Goal: Find specific page/section: Find specific page/section

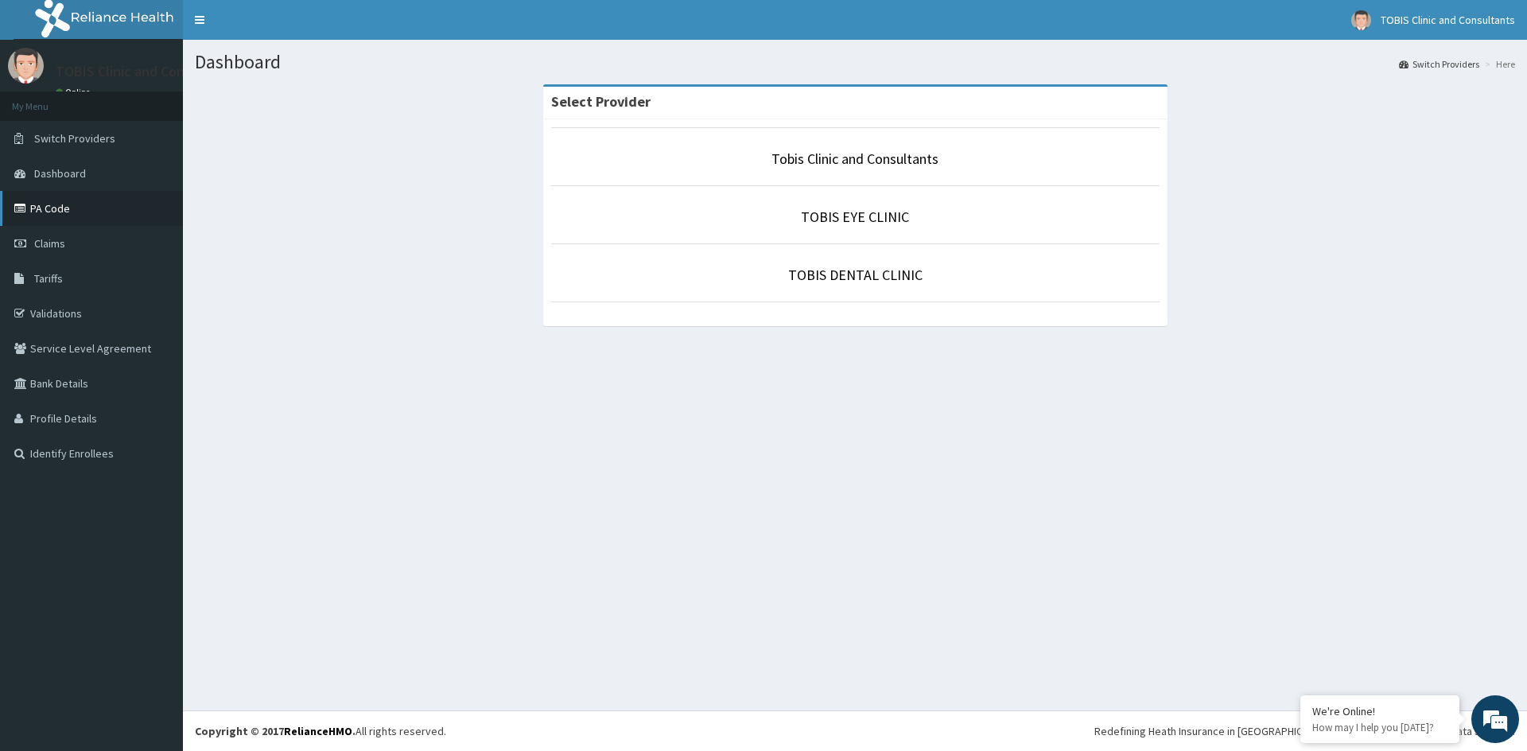
click at [46, 208] on link "PA Code" at bounding box center [91, 208] width 183 height 35
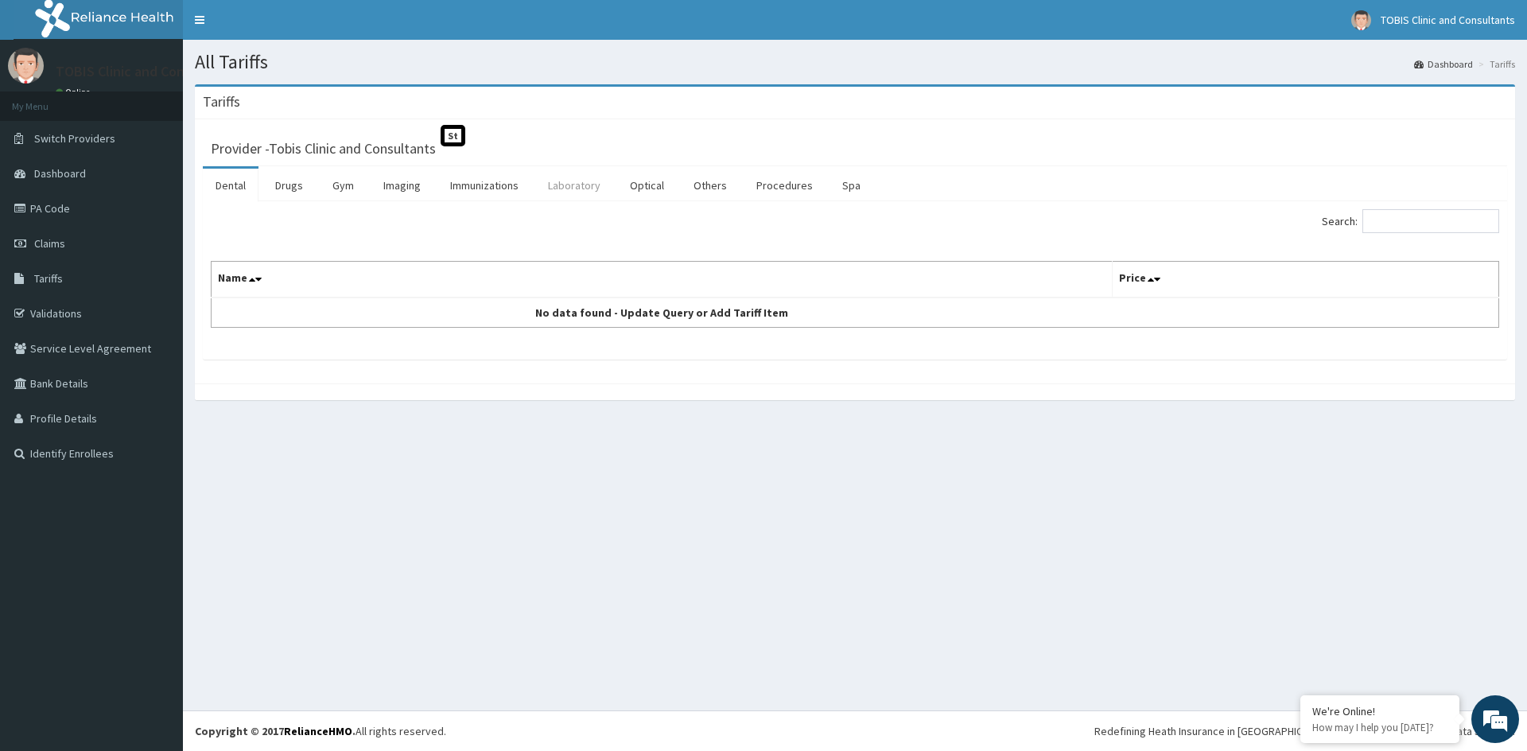
click at [577, 185] on link "Laboratory" at bounding box center [574, 185] width 78 height 33
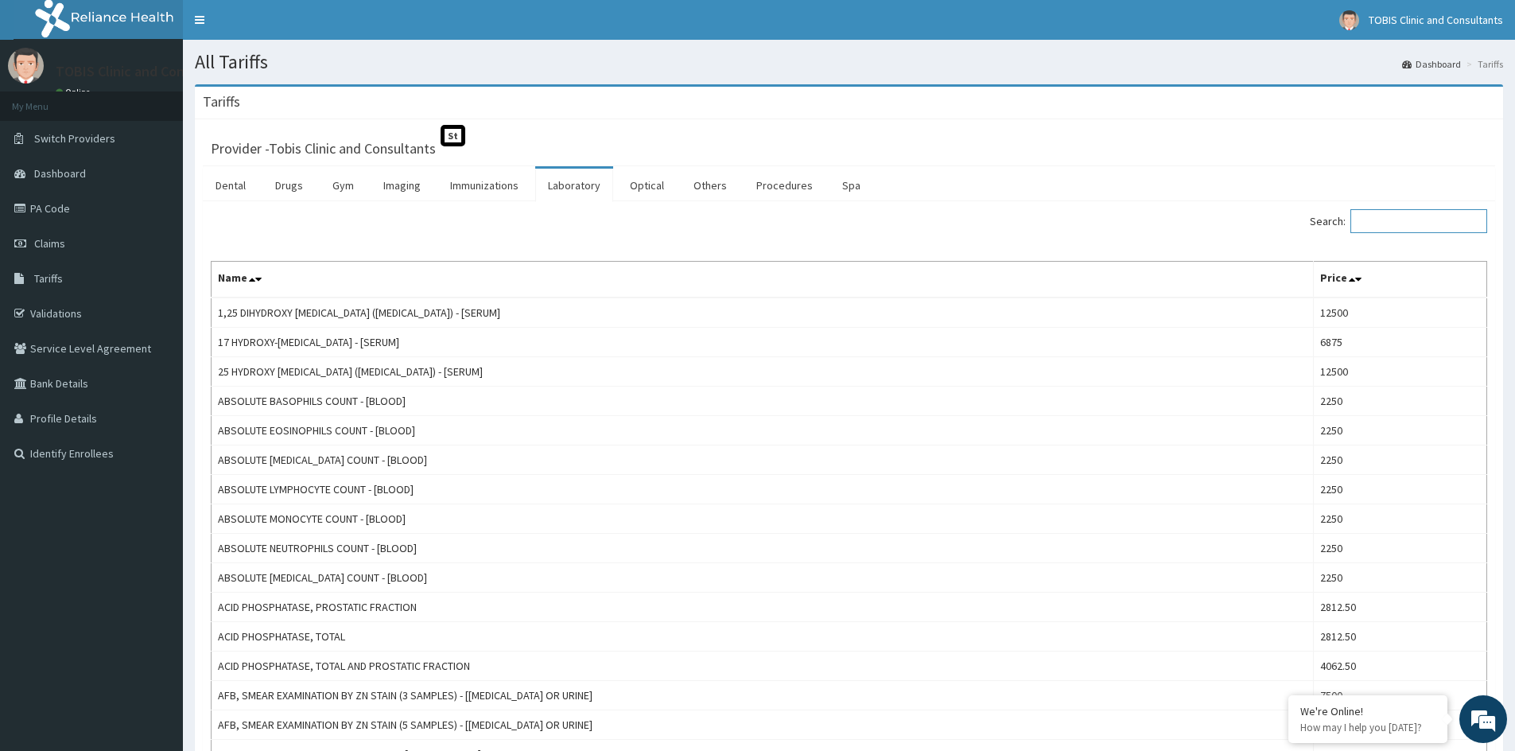
click at [1403, 227] on input "Search:" at bounding box center [1419, 221] width 137 height 24
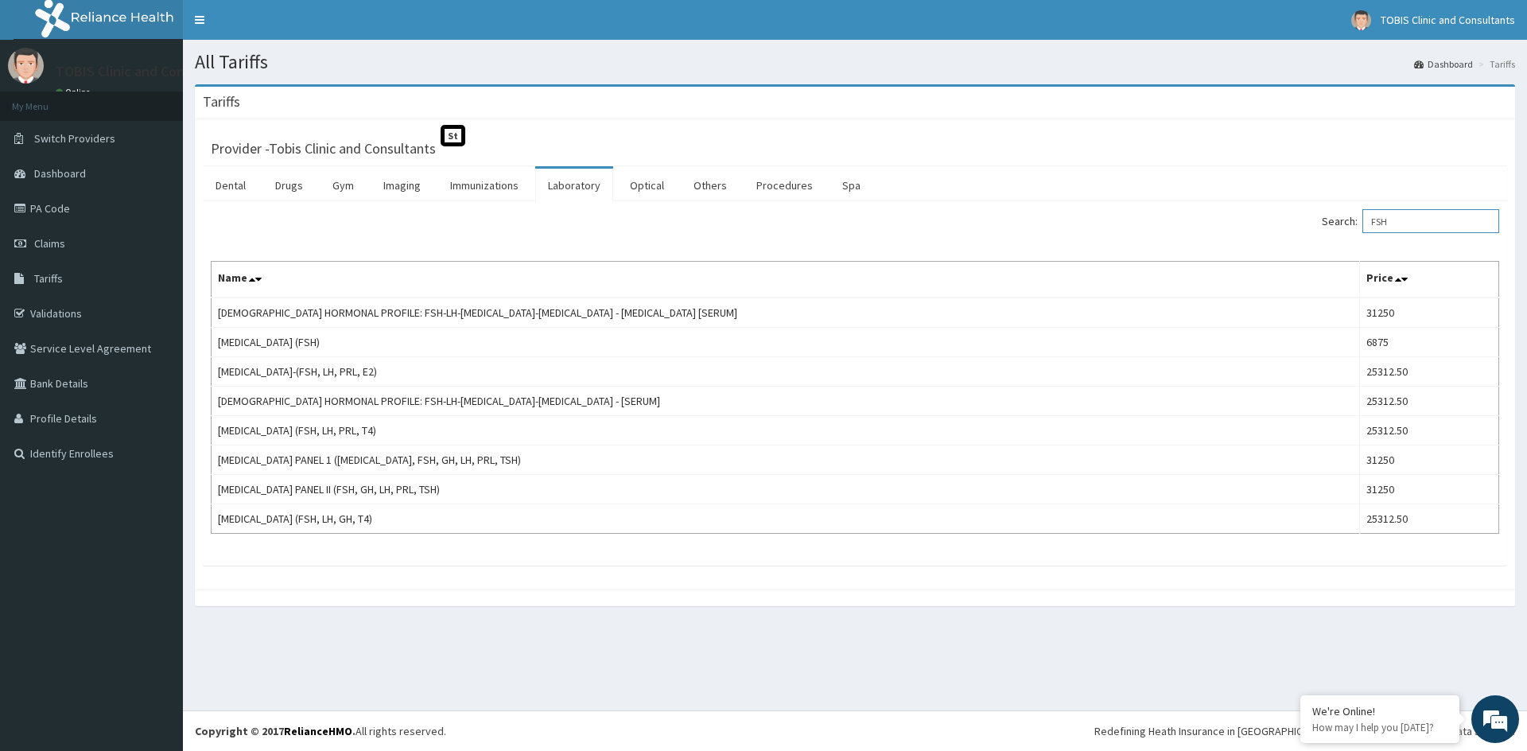
click at [1427, 225] on input "FSH" at bounding box center [1431, 221] width 137 height 24
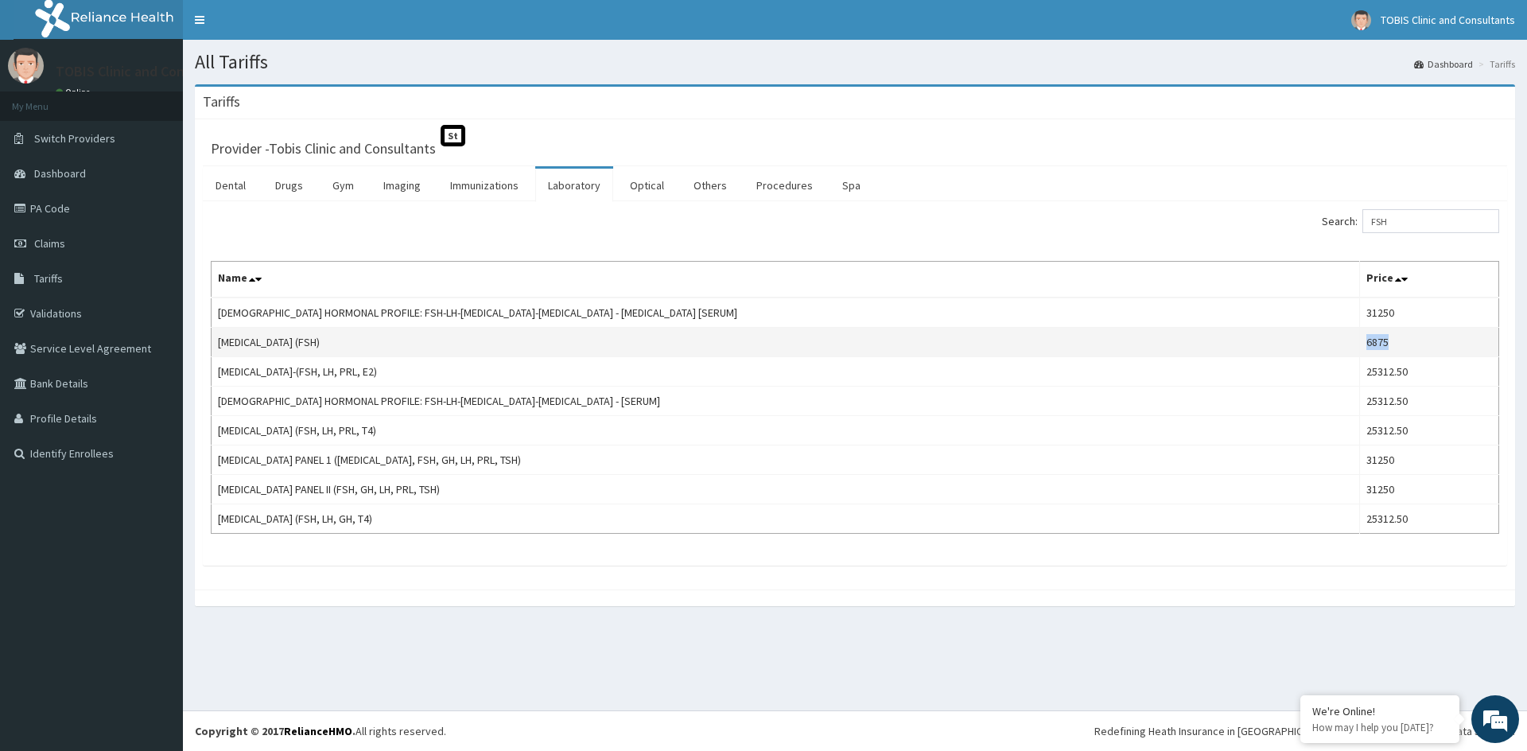
drag, startPoint x: 1343, startPoint y: 344, endPoint x: 1374, endPoint y: 340, distance: 32.2
click at [1374, 340] on td "6875" at bounding box center [1429, 342] width 139 height 29
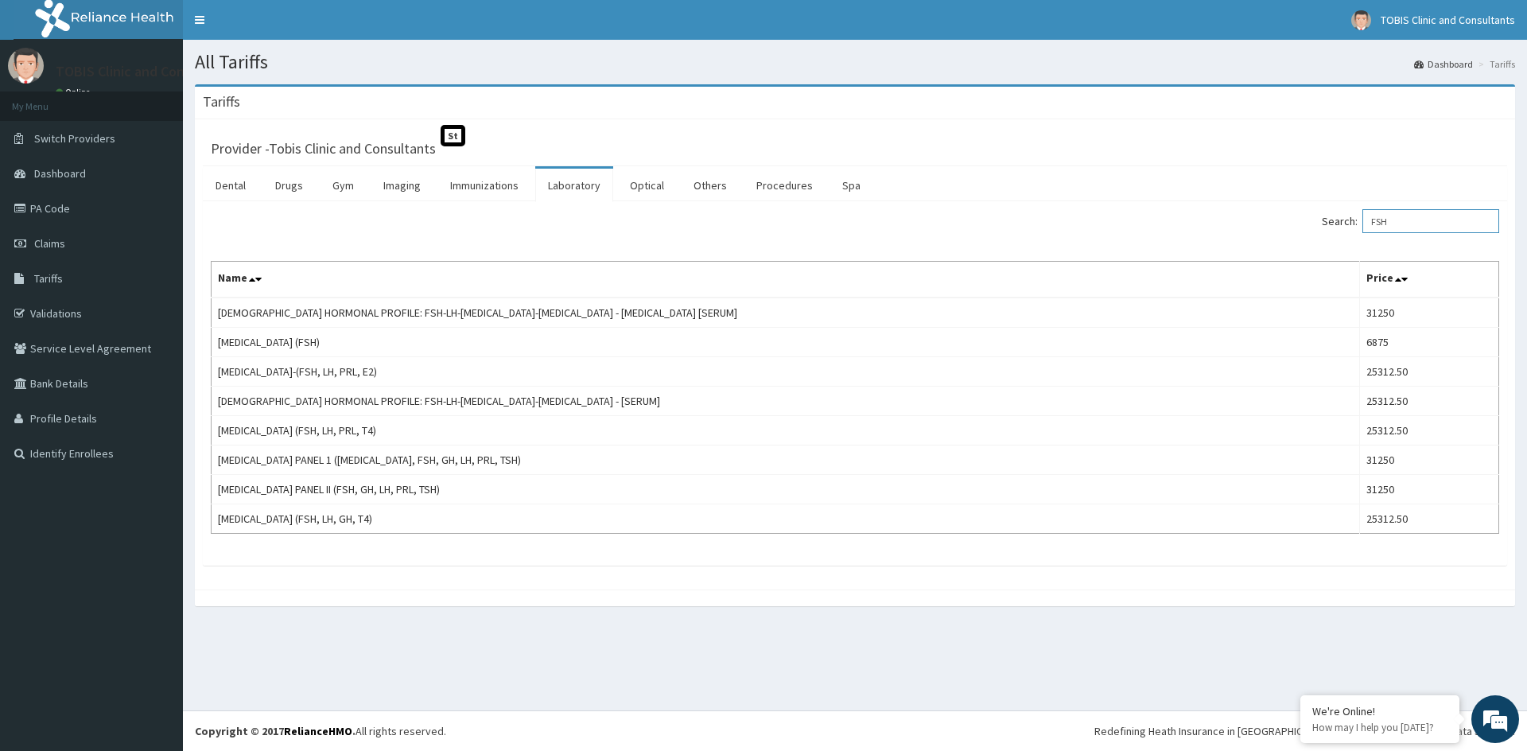
drag, startPoint x: 1412, startPoint y: 224, endPoint x: 1326, endPoint y: 241, distance: 87.5
click at [1326, 241] on div "Search: FSH Name Price FEMALE HORMONAL PROFILE: FSH-LH-PROLACTIN-PROGESTERONE -…" at bounding box center [855, 371] width 1289 height 325
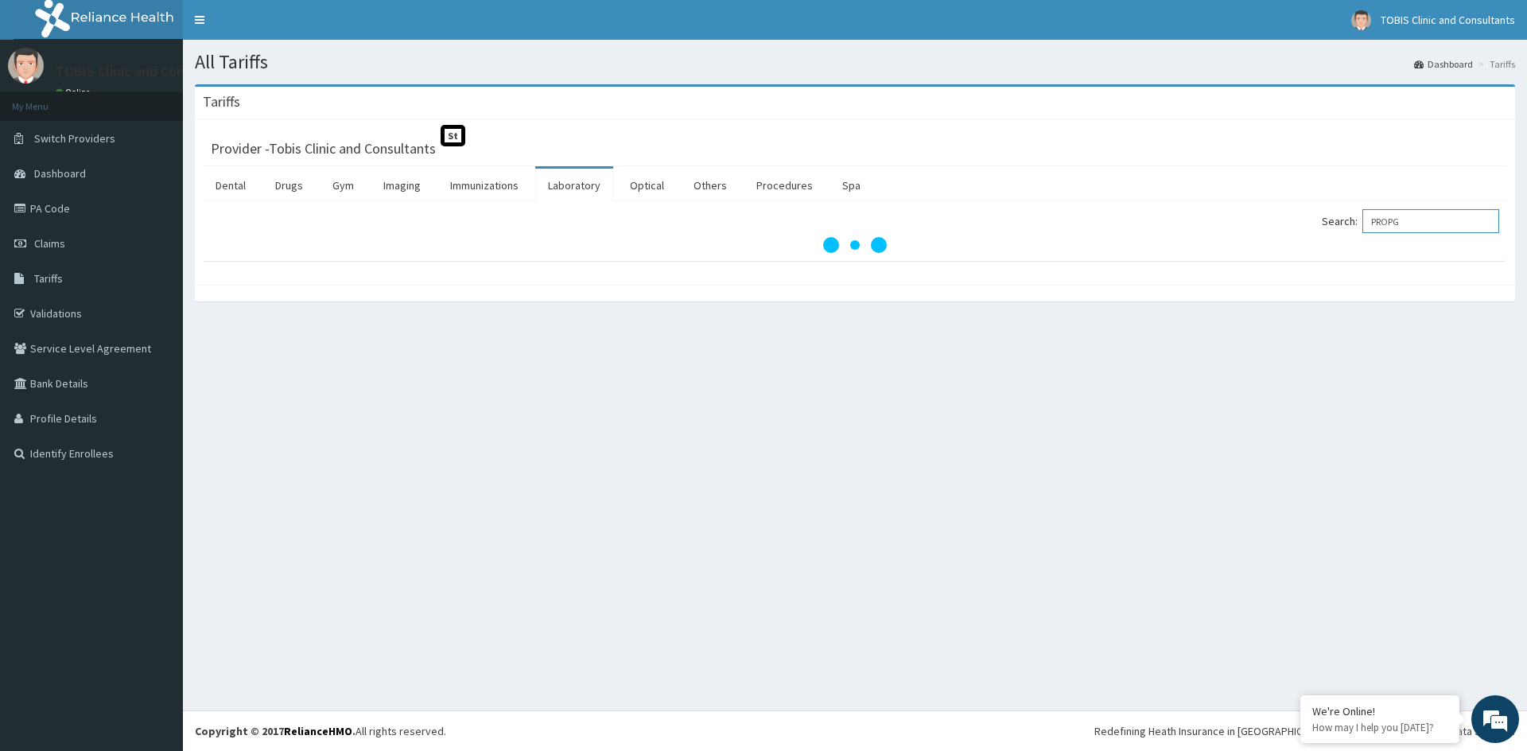
click at [1409, 224] on input "PROPG" at bounding box center [1431, 221] width 137 height 24
click at [1405, 227] on input "PROPG" at bounding box center [1431, 221] width 137 height 24
click at [1414, 222] on input "PROG" at bounding box center [1431, 221] width 137 height 24
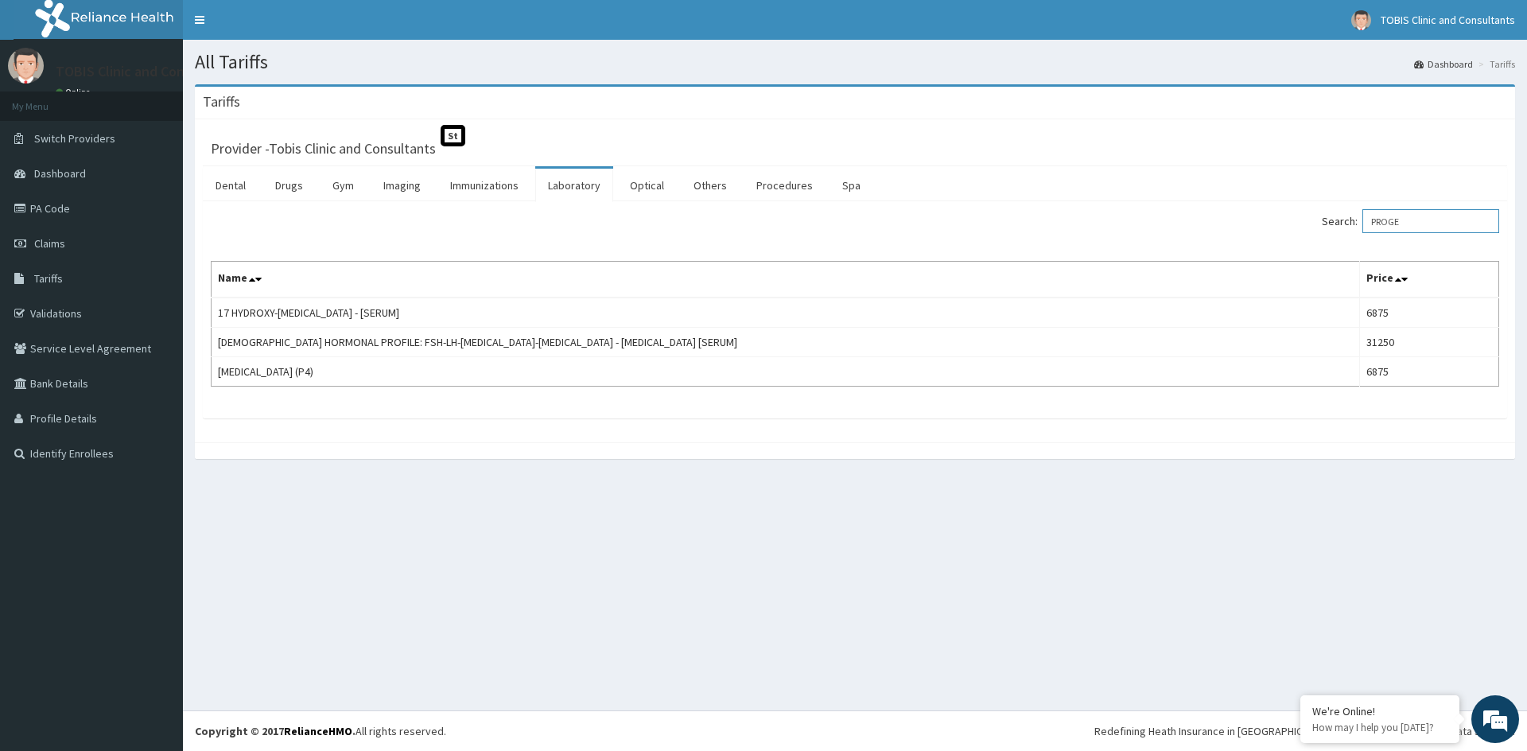
click at [1400, 223] on input "PROGE" at bounding box center [1431, 221] width 137 height 24
paste input "LH-LUTEINIZING HORMONE - [SERUM]"
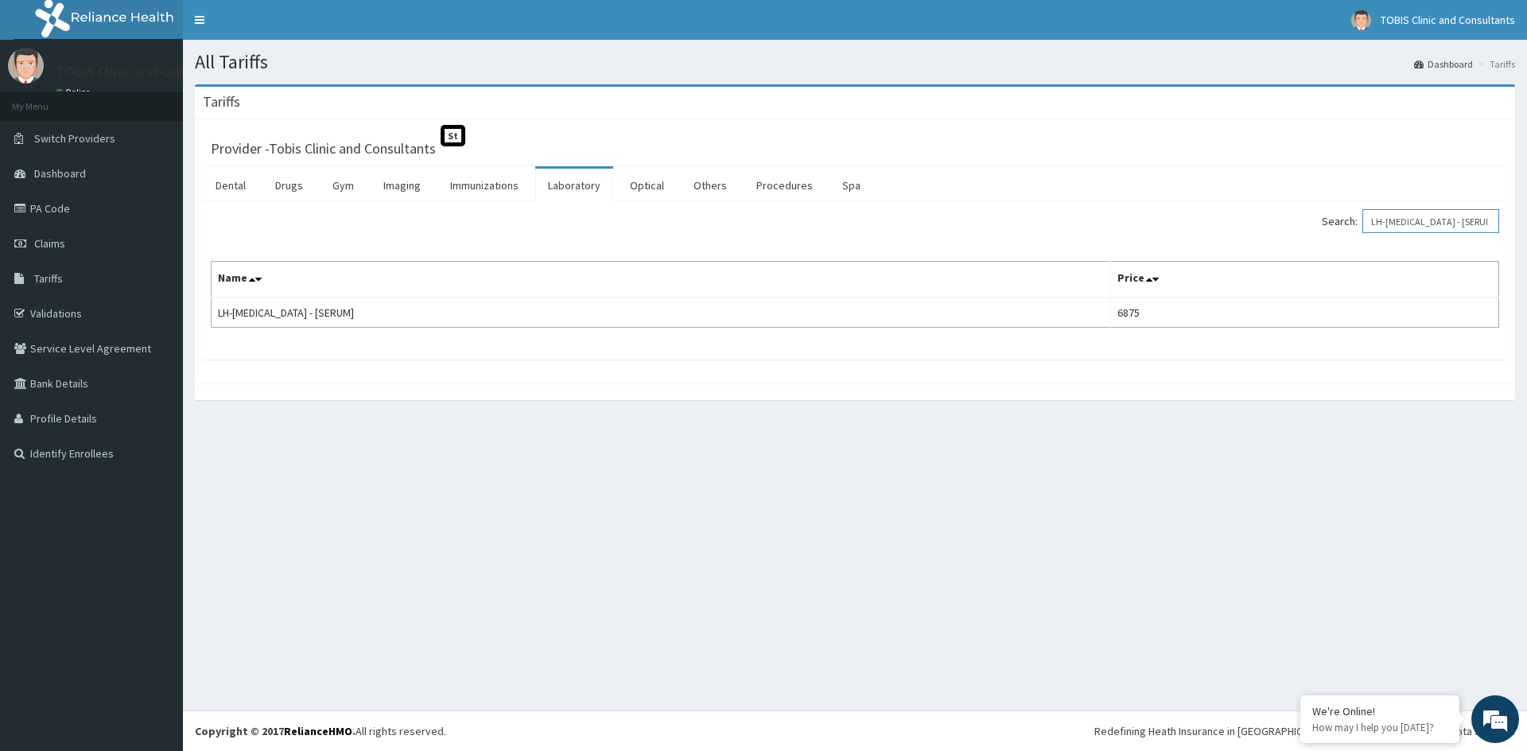
click at [1397, 212] on input "LH-LUTEINIZING HORMONE - [SERUM]" at bounding box center [1431, 221] width 137 height 24
click at [1399, 211] on input "LH-LUTEINIZING HORMONE - [SERUM]" at bounding box center [1431, 221] width 137 height 24
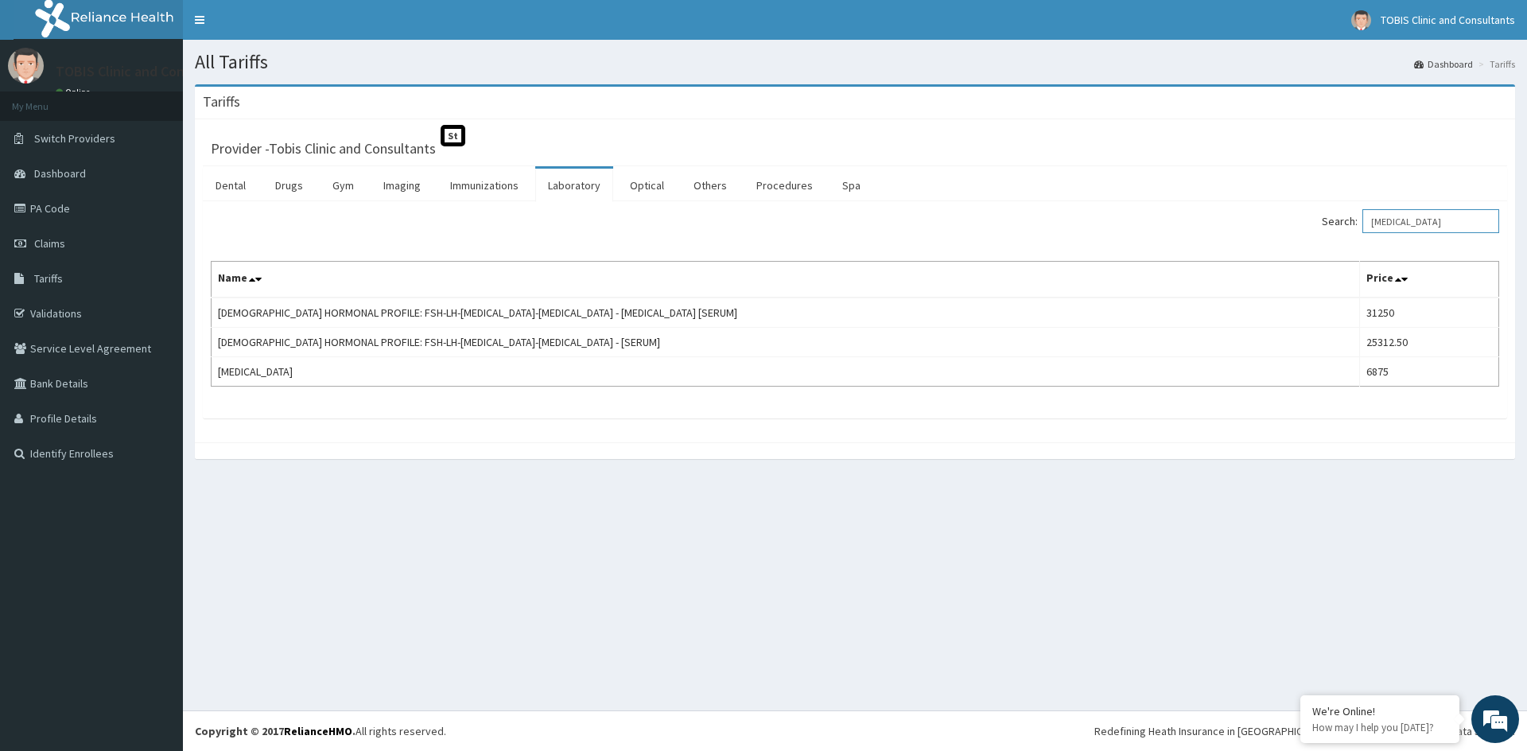
click at [1402, 233] on input "PROLACTIN" at bounding box center [1431, 221] width 137 height 24
click at [1403, 231] on input "PROLACTIN" at bounding box center [1431, 221] width 137 height 24
click at [1404, 231] on input "PROLACTIN" at bounding box center [1431, 221] width 137 height 24
paste input "estradio"
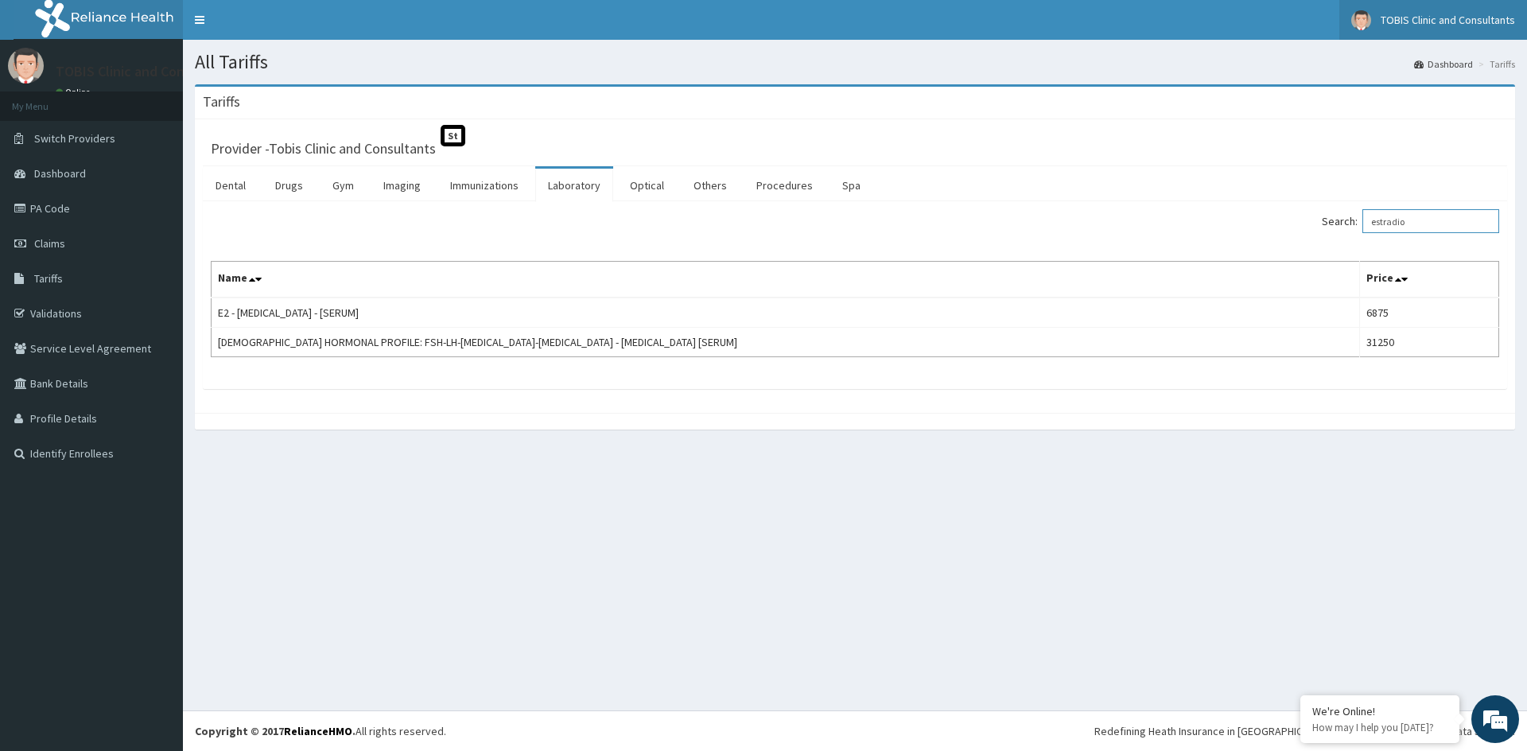
type input "estradio"
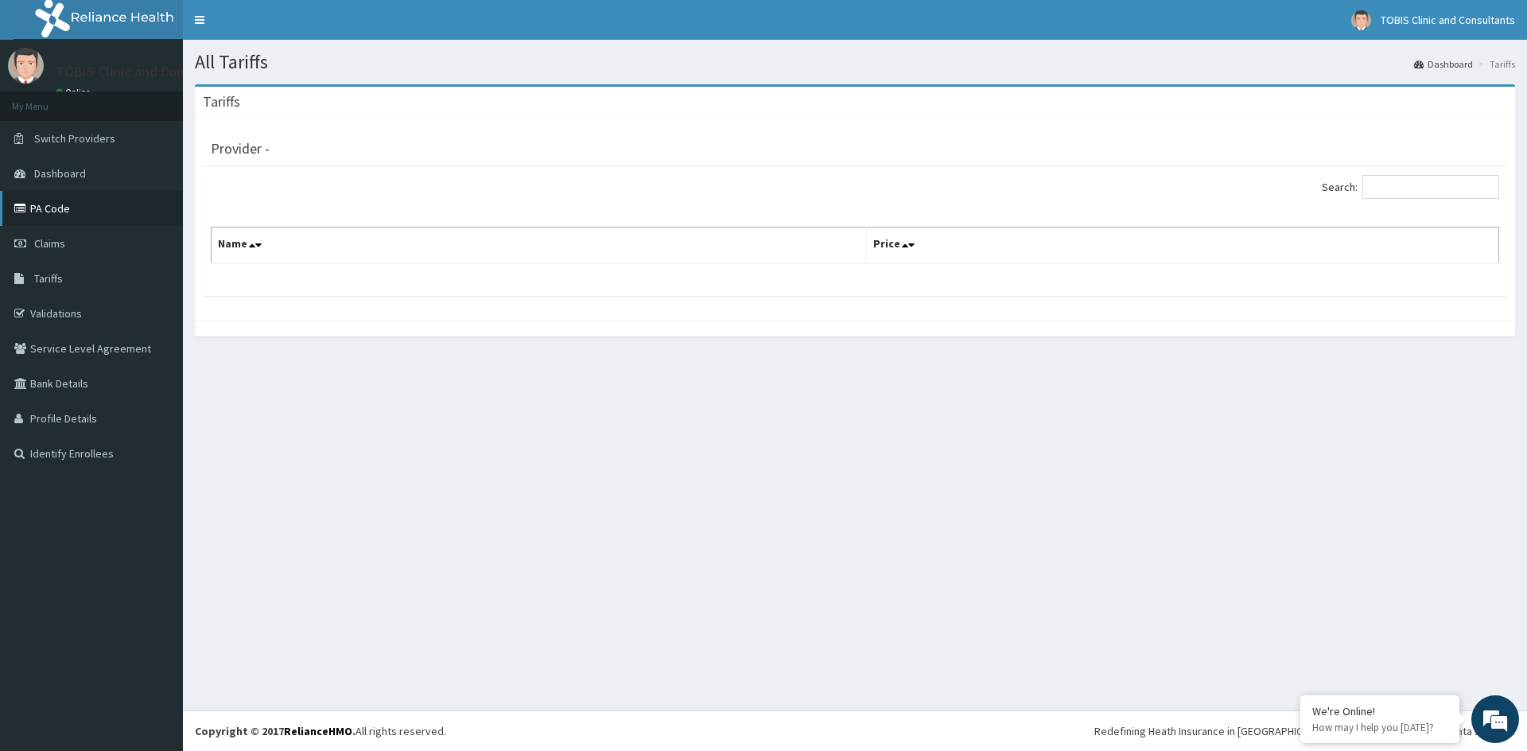
click at [58, 204] on link "PA Code" at bounding box center [91, 208] width 183 height 35
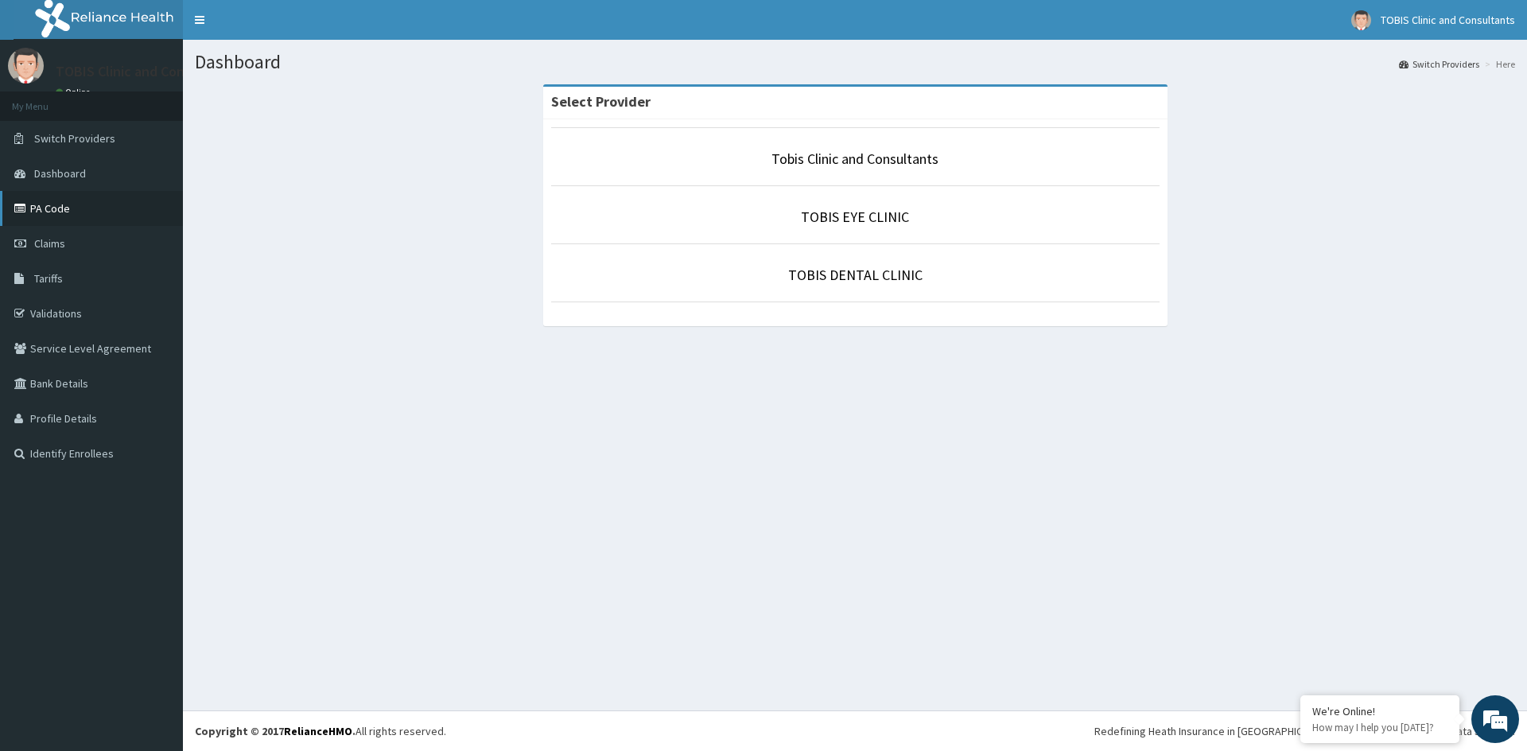
click at [59, 208] on link "PA Code" at bounding box center [91, 208] width 183 height 35
